Goal: Task Accomplishment & Management: Manage account settings

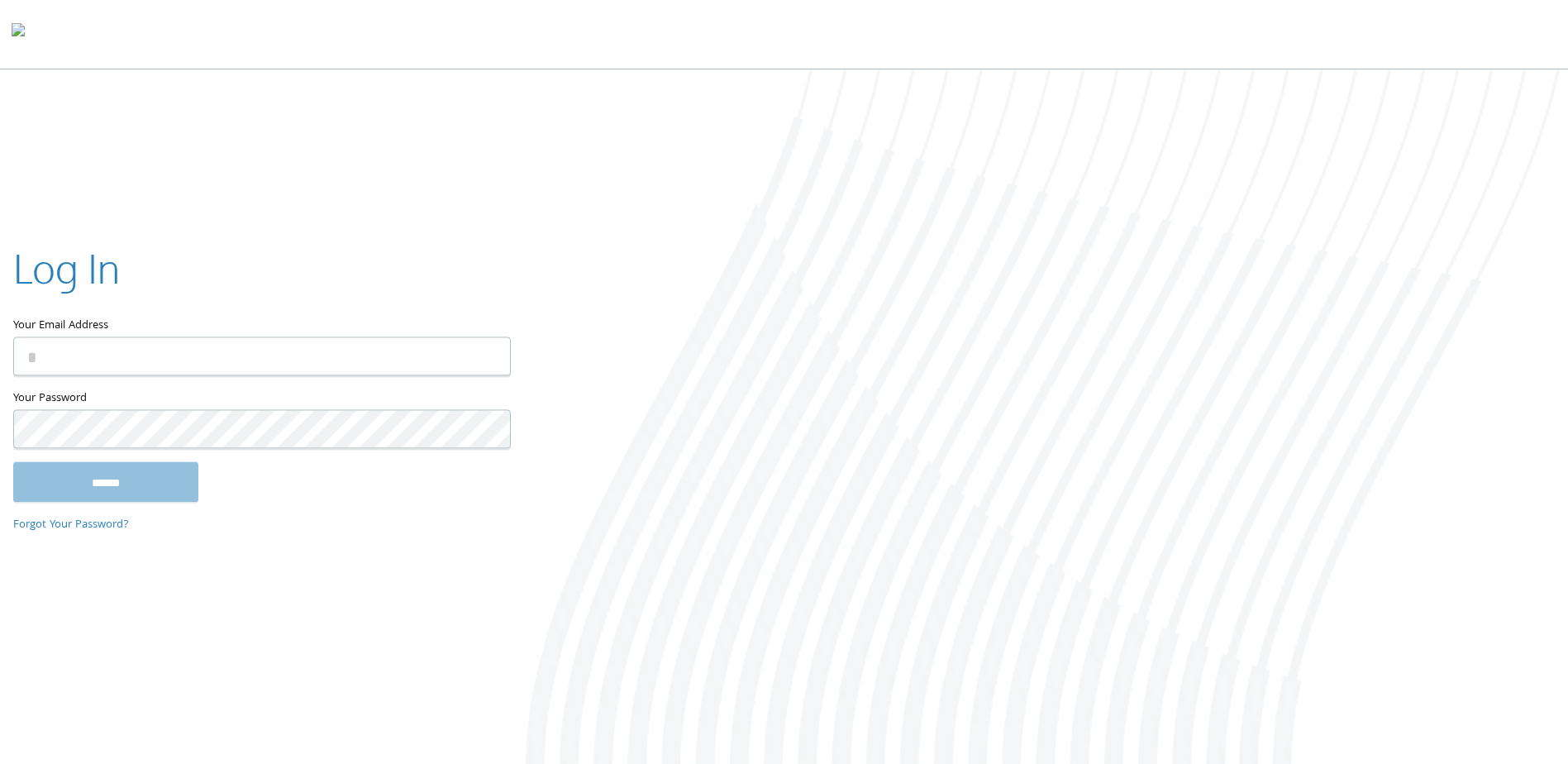
click at [298, 352] on input "Your Email Address" at bounding box center [261, 356] width 497 height 39
paste input "**********"
type input "**********"
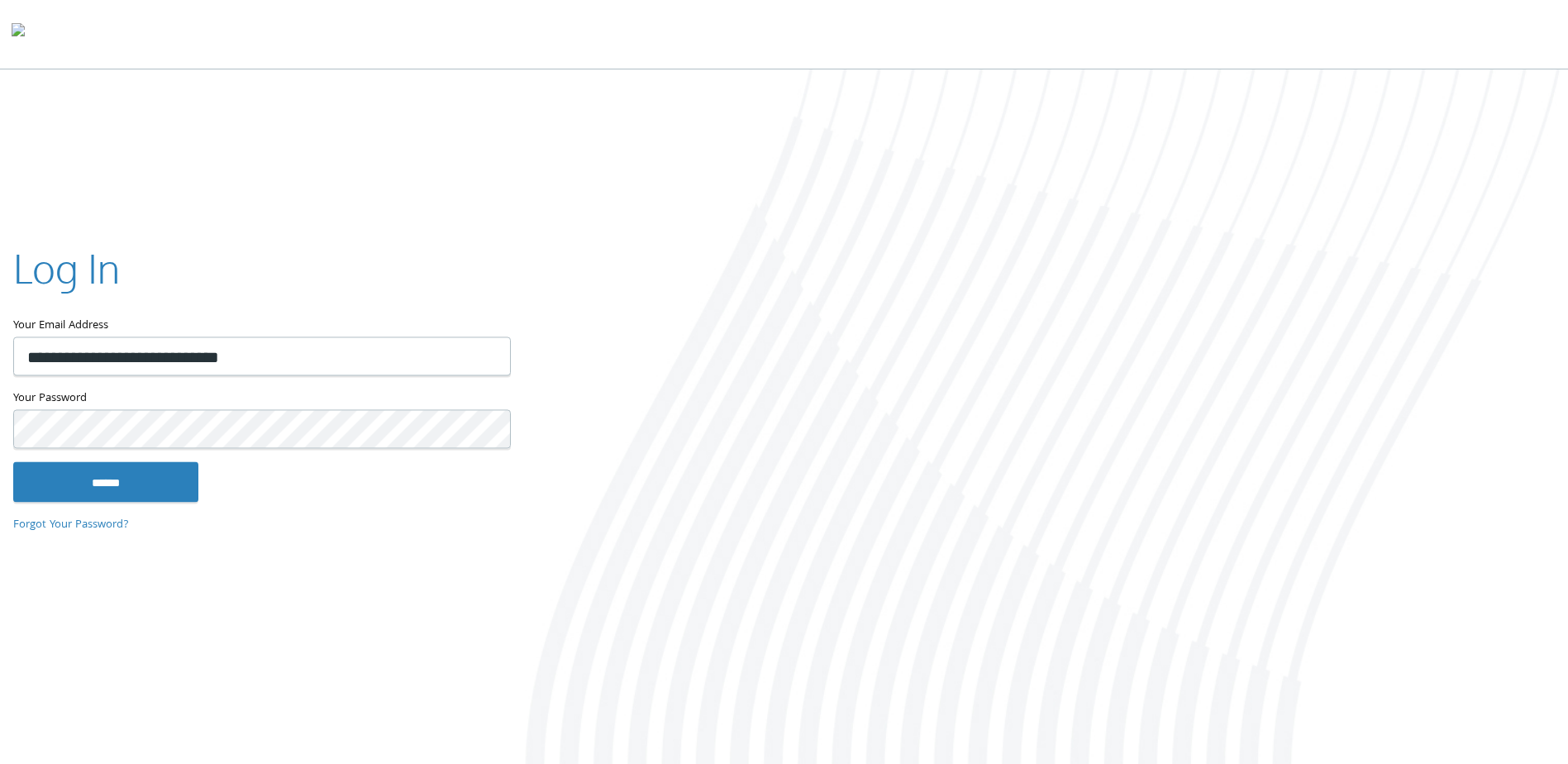
click at [13, 463] on input "******" at bounding box center [105, 483] width 185 height 40
